Goal: Task Accomplishment & Management: Complete application form

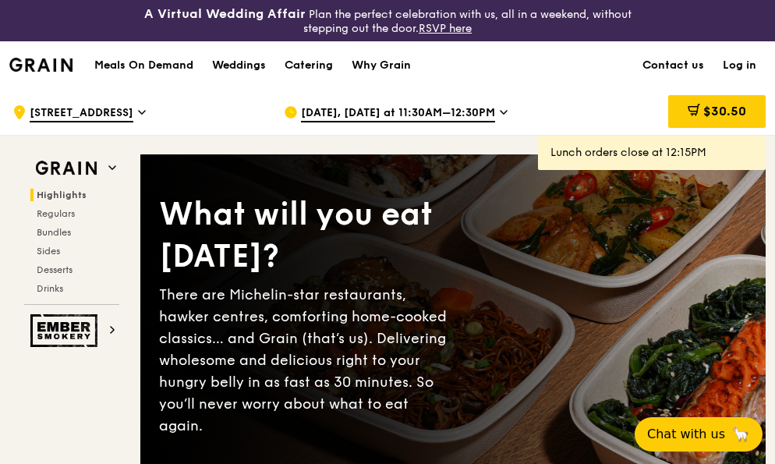
click at [687, 60] on link "Contact us" at bounding box center [673, 65] width 80 height 47
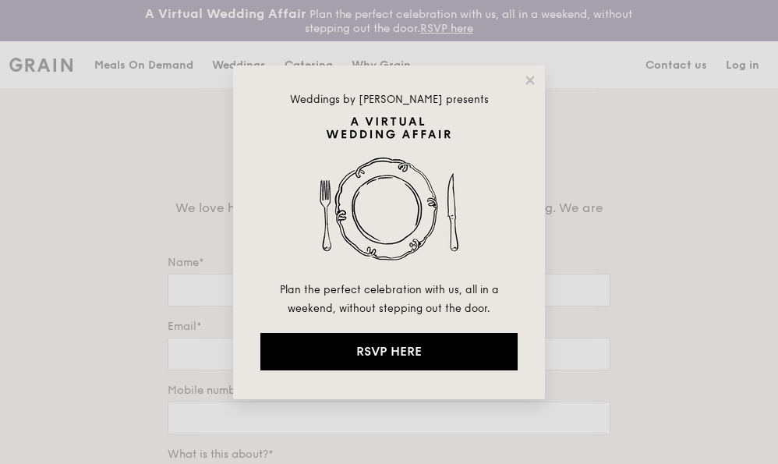
click at [528, 87] on div "Weddings by [PERSON_NAME] presents Plan the perfect celebration with us, all in…" at bounding box center [389, 232] width 312 height 334
click at [528, 81] on icon at bounding box center [529, 80] width 9 height 9
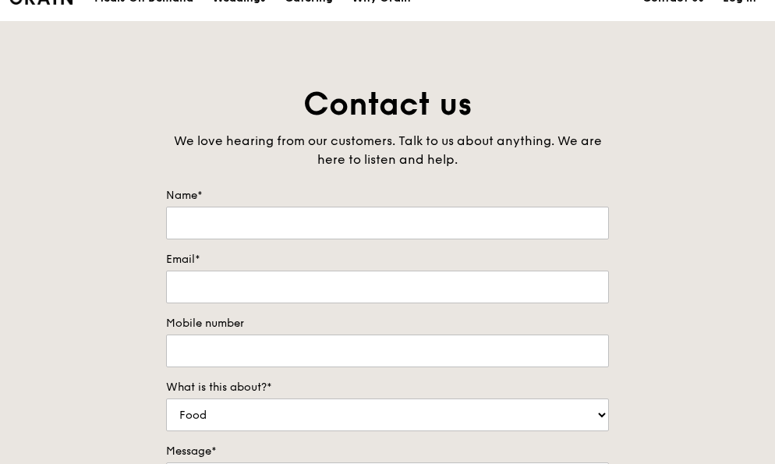
scroll to position [78, 0]
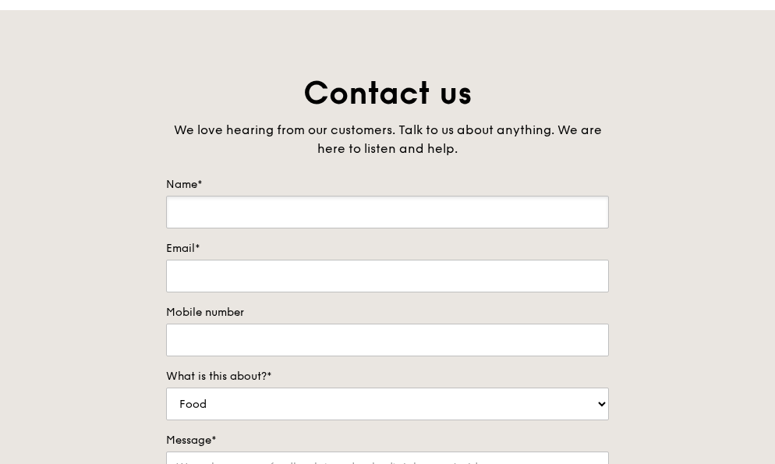
click at [261, 213] on input "Name*" at bounding box center [387, 212] width 443 height 33
type input "Liu Zhiyi (Chloe)"
type input "83424937"
click at [259, 288] on input "Email*" at bounding box center [387, 276] width 443 height 33
type input "zhiyi.liu@abbott.com"
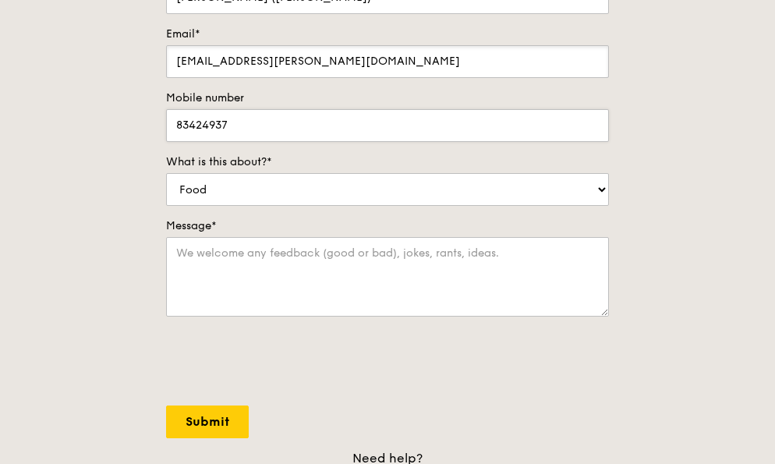
scroll to position [312, 0]
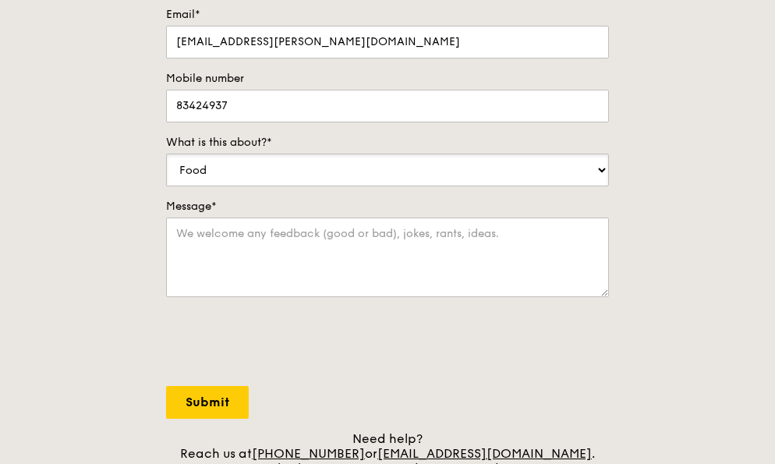
click at [269, 167] on select "Food Service Billing/Payment Catering Others" at bounding box center [387, 170] width 443 height 33
click at [166, 154] on select "Food Service Billing/Payment Catering Others" at bounding box center [387, 170] width 443 height 33
click at [235, 231] on textarea "Message*" at bounding box center [387, 257] width 443 height 80
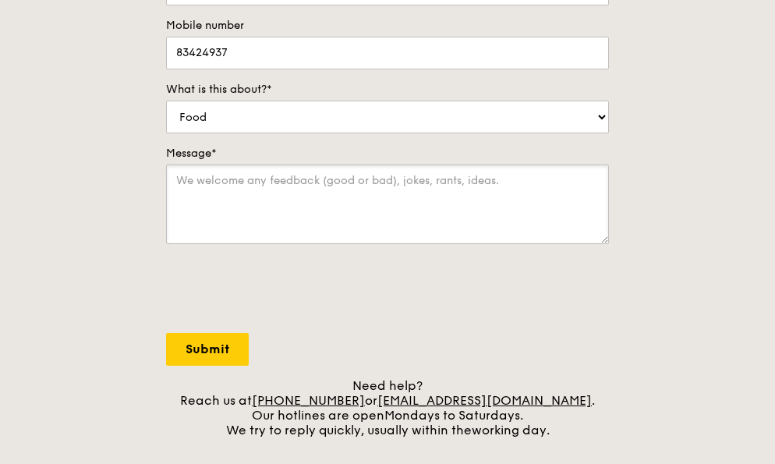
scroll to position [338, 0]
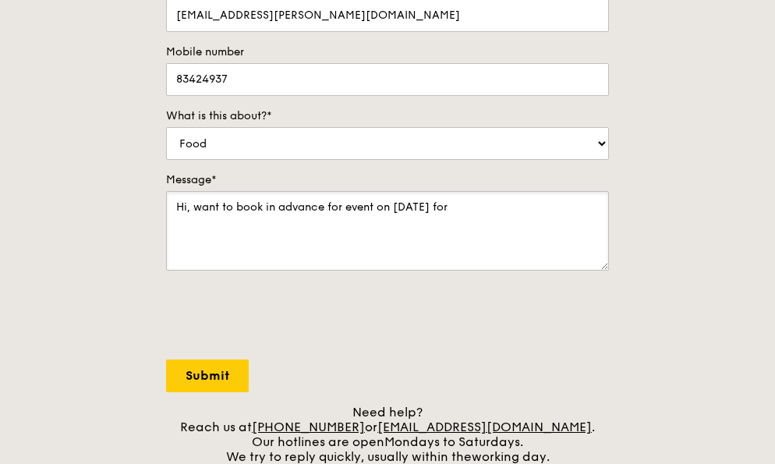
drag, startPoint x: 441, startPoint y: 207, endPoint x: 459, endPoint y: 204, distance: 18.2
click at [443, 207] on textarea "Hi, want to book in advance for event on October 18th for" at bounding box center [387, 231] width 443 height 80
click at [486, 218] on textarea "Hi, want to book in advance for event on October 18th for" at bounding box center [387, 231] width 443 height 80
click at [495, 204] on textarea "Hi, want to book in advance for event on October 18th for a pax of 70" at bounding box center [387, 231] width 443 height 80
drag, startPoint x: 495, startPoint y: 204, endPoint x: 581, endPoint y: 187, distance: 87.4
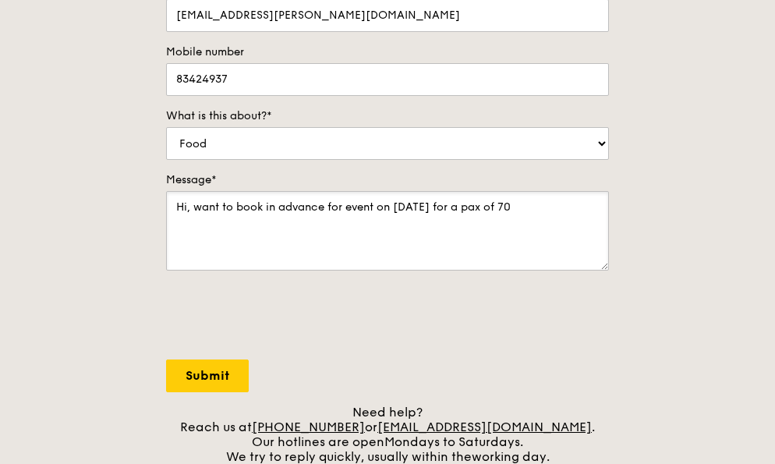
click at [581, 187] on div "Message* Hi, want to book in advance for event on October 18th for a pax of 70" at bounding box center [387, 222] width 443 height 101
click at [578, 200] on textarea "Hi, want to book in advance for event on October 18th for a pax of 70" at bounding box center [387, 231] width 443 height 80
click at [178, 227] on textarea "Hi, want to book in advance for event on October 18th for a pax of 70. Includin…" at bounding box center [387, 231] width 443 height 80
click at [181, 225] on textarea "Hi, want to book in advance for event on October 18th for a pax of 70, Includin…" at bounding box center [387, 231] width 443 height 80
click at [341, 232] on textarea "Hi, want to book in advance for event on October 18th for a pax of 70, includin…" at bounding box center [387, 231] width 443 height 80
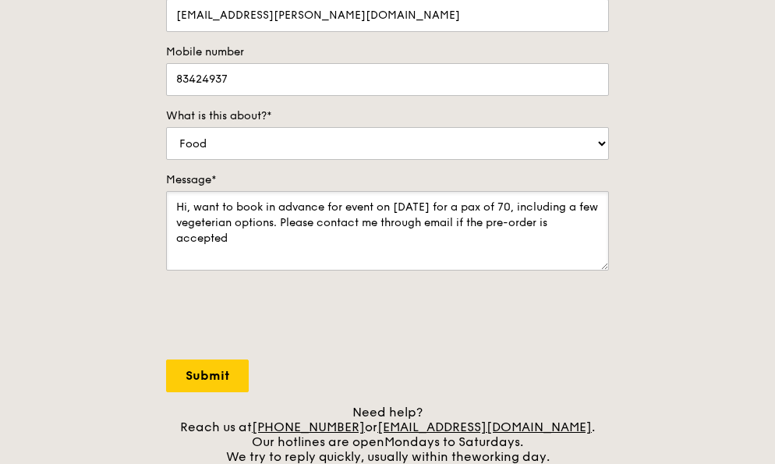
click at [574, 230] on textarea "Hi, want to book in advance for event on October 18th for a pax of 70, includin…" at bounding box center [387, 231] width 443 height 80
click at [329, 228] on textarea "Hi, want to book in advance for event on October 18th for a pax of 70, includin…" at bounding box center [387, 231] width 443 height 80
click at [281, 242] on textarea "Hi, want to book in advance for event on October 18th for a pax of 70, includin…" at bounding box center [387, 231] width 443 height 80
type textarea "Hi, want to book in advance for event on October 18th for a pax of 70, includin…"
click at [205, 366] on input "Submit" at bounding box center [207, 375] width 83 height 33
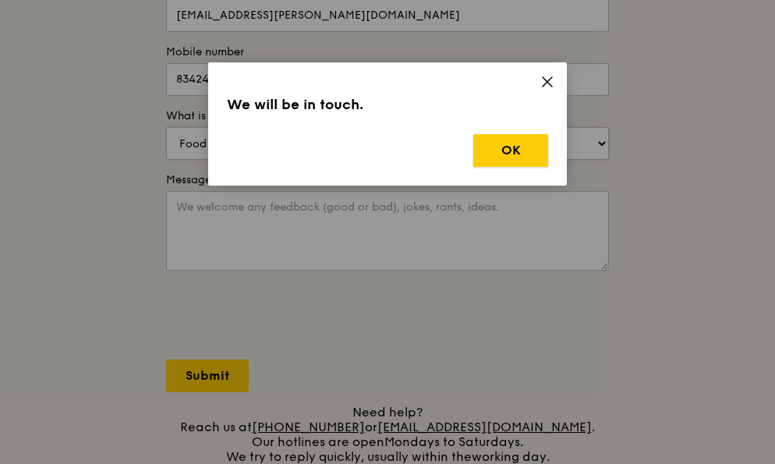
click at [525, 139] on button "OK" at bounding box center [510, 150] width 75 height 33
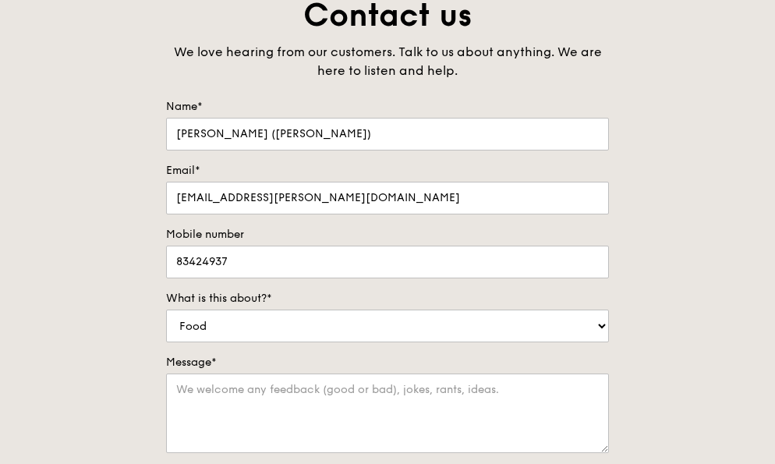
scroll to position [468, 0]
